Goal: Check status: Check status

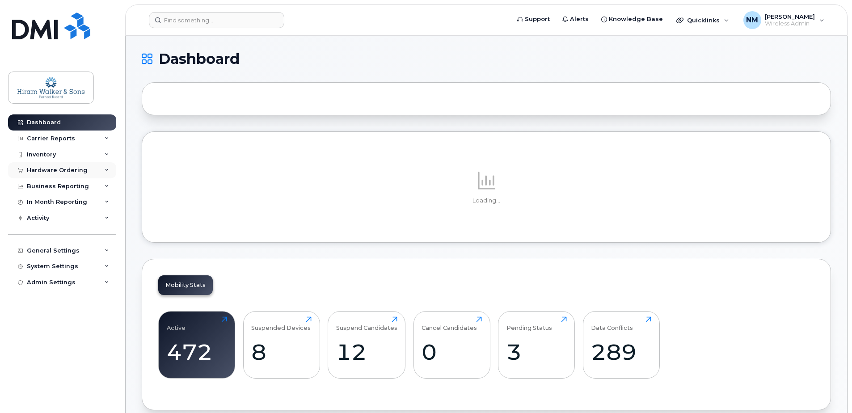
click at [101, 173] on div "Hardware Ordering" at bounding box center [62, 170] width 108 height 16
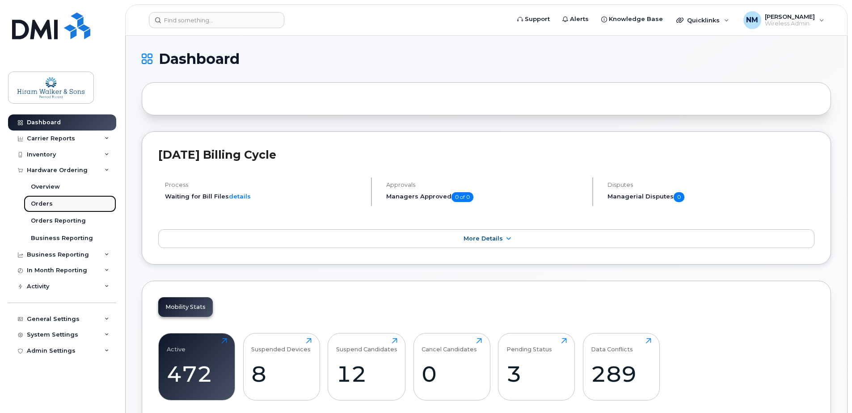
click at [56, 202] on link "Orders" at bounding box center [70, 203] width 93 height 17
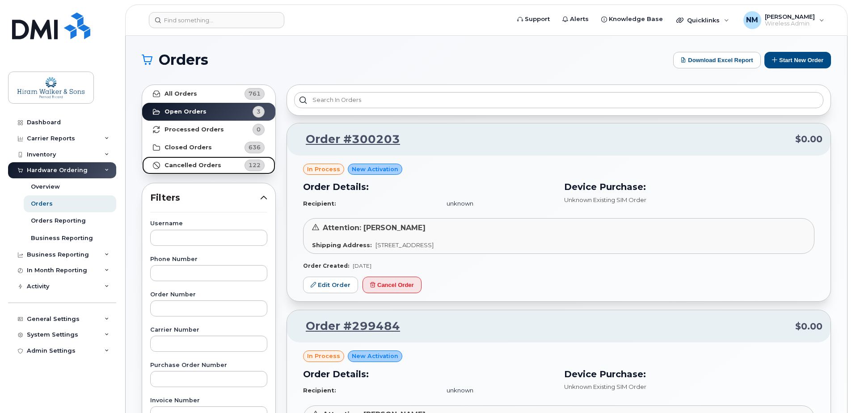
click at [197, 166] on strong "Cancelled Orders" at bounding box center [193, 165] width 57 height 7
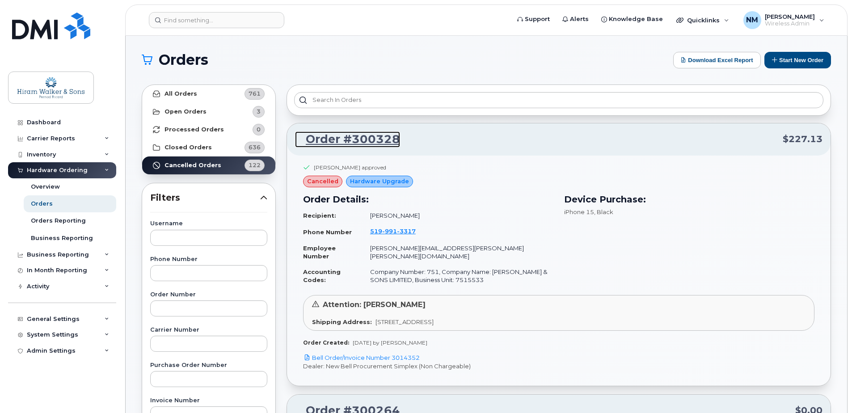
click at [351, 139] on link "Order #300328" at bounding box center [347, 139] width 105 height 16
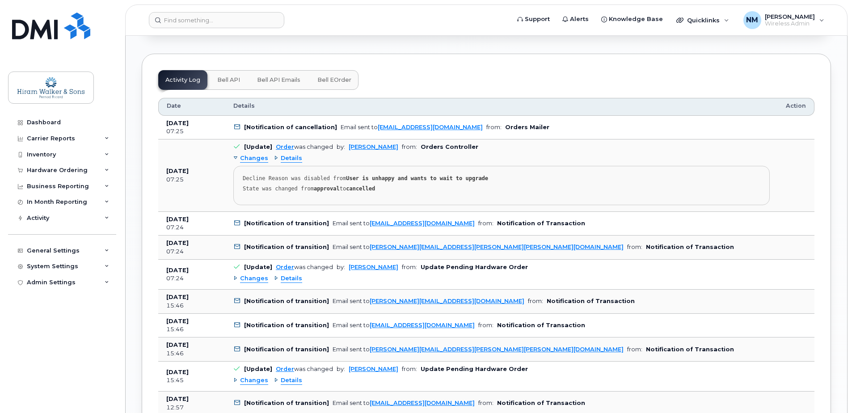
scroll to position [939, 0]
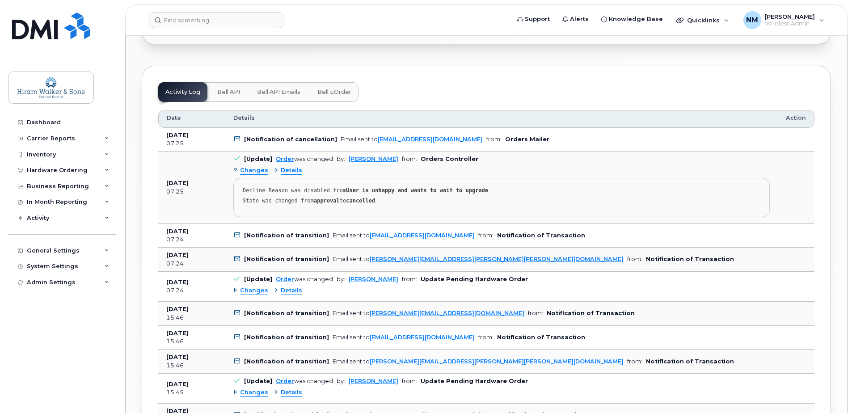
click at [233, 166] on div "Changes" at bounding box center [250, 170] width 35 height 8
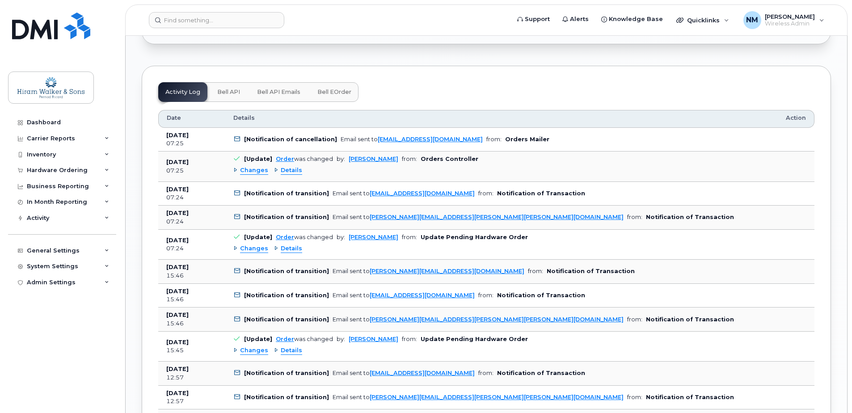
click at [241, 166] on span "Changes" at bounding box center [254, 170] width 28 height 8
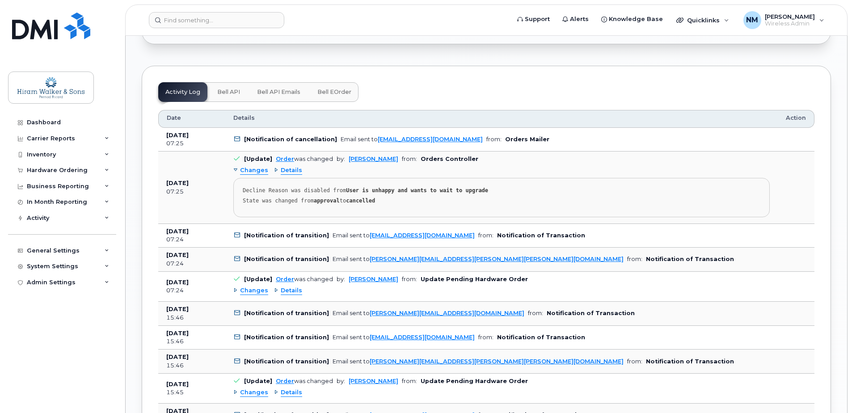
click at [241, 166] on span "Changes" at bounding box center [254, 170] width 28 height 8
